Goal: Information Seeking & Learning: Learn about a topic

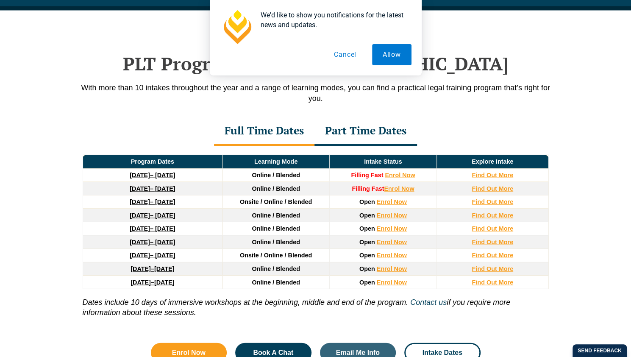
scroll to position [1094, 0]
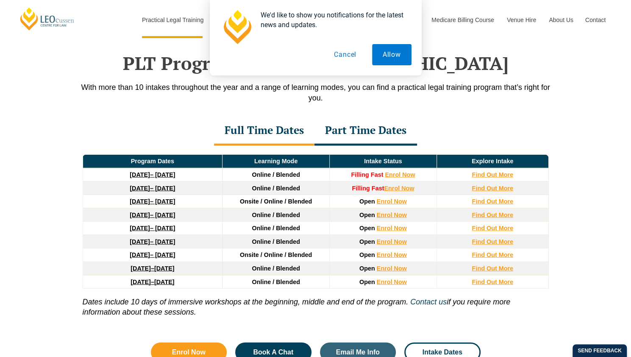
click at [343, 60] on button "Cancel" at bounding box center [346, 54] width 44 height 21
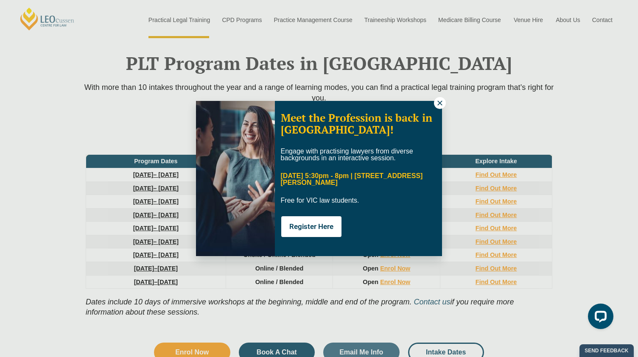
click at [439, 100] on icon at bounding box center [440, 103] width 8 height 8
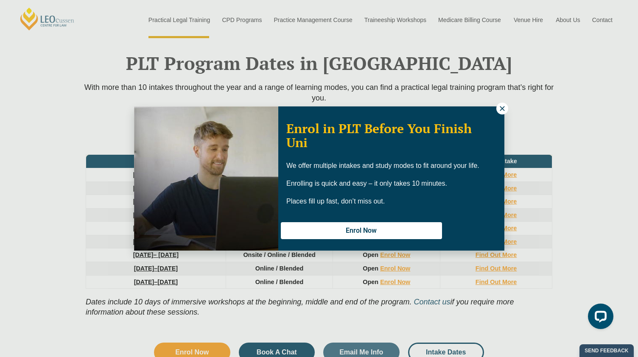
click at [502, 111] on icon at bounding box center [502, 109] width 8 height 8
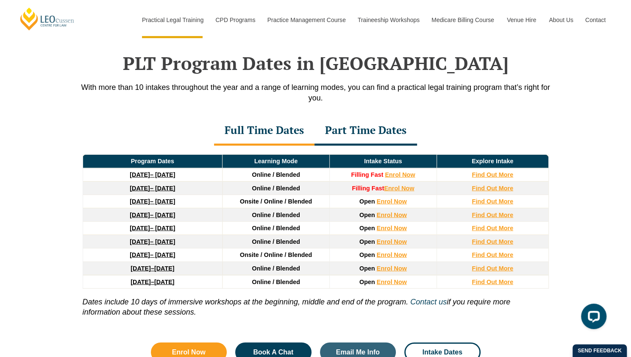
click at [384, 119] on div "Part Time Dates" at bounding box center [366, 131] width 103 height 30
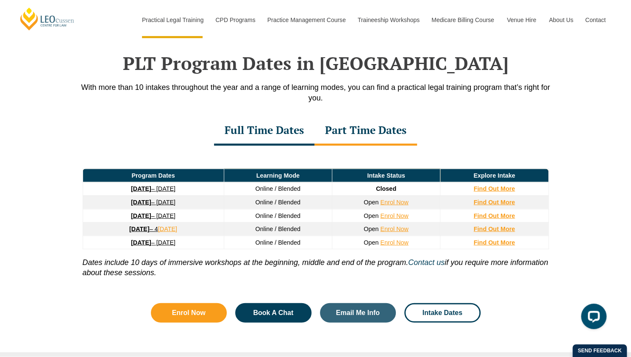
click at [552, 121] on div "Full Time Dates Part Time Dates" at bounding box center [315, 131] width 483 height 30
click at [567, 137] on div "PLT Program Dates in Victoria With more than 10 intakes throughout the year and…" at bounding box center [315, 183] width 631 height 346
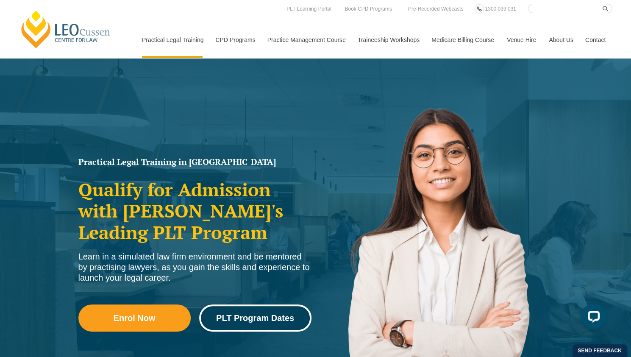
click at [264, 320] on span "PLT Program Dates" at bounding box center [255, 318] width 78 height 8
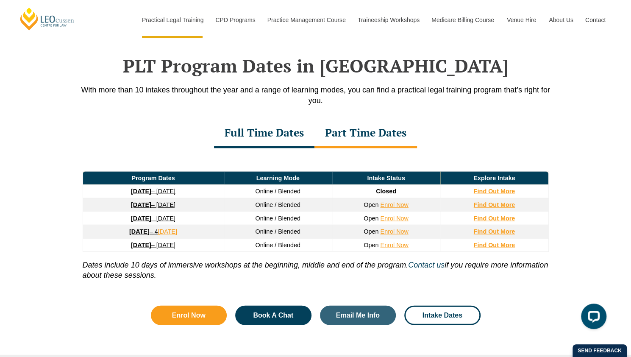
scroll to position [1094, 0]
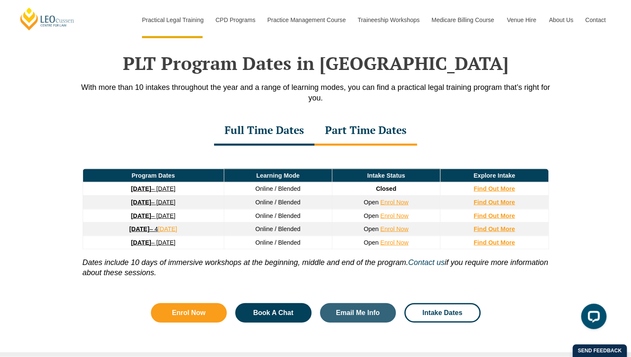
click at [594, 131] on div "PLT Program Dates in Victoria With more than 10 intakes throughout the year and…" at bounding box center [315, 183] width 631 height 346
